Goal: Navigation & Orientation: Find specific page/section

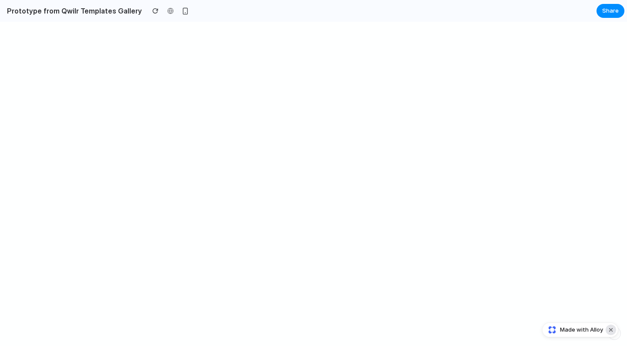
click at [612, 328] on button "Dismiss watermark" at bounding box center [611, 330] width 10 height 10
click at [615, 335] on div "button" at bounding box center [615, 333] width 6 height 6
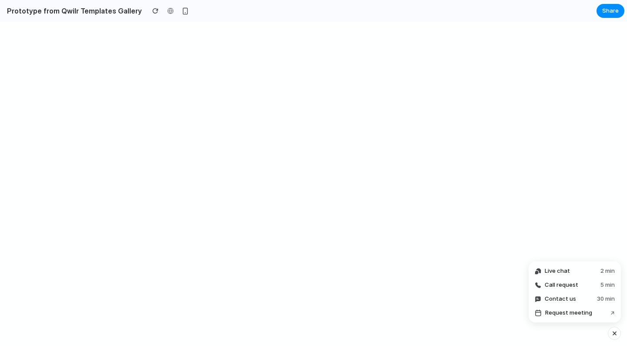
click at [615, 335] on div "button" at bounding box center [614, 333] width 7 height 10
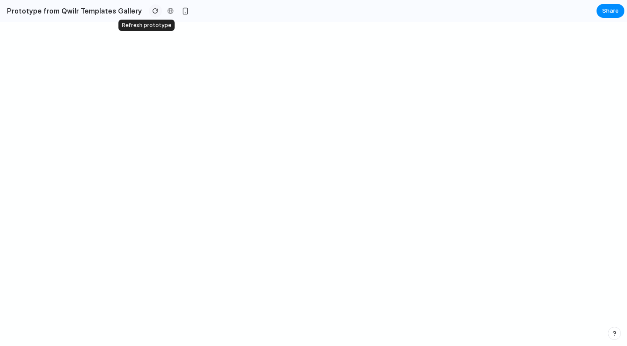
click at [152, 12] on div "button" at bounding box center [155, 11] width 6 height 6
click at [99, 10] on h2 "Prototype from Qwilr Templates Gallery" at bounding box center [72, 11] width 139 height 10
